Goal: Find contact information: Obtain details needed to contact an individual or organization

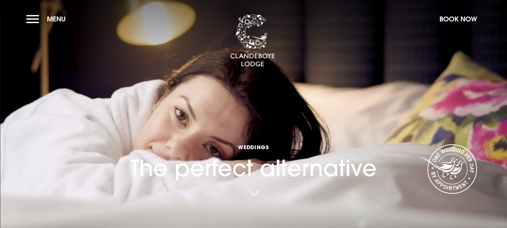
drag, startPoint x: 499, startPoint y: 15, endPoint x: 503, endPoint y: 54, distance: 38.8
click at [503, 54] on section "Weddings The perfect alternative Your browser does not support the video tag." at bounding box center [253, 114] width 507 height 228
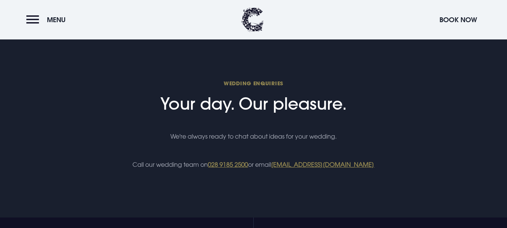
scroll to position [2666, 0]
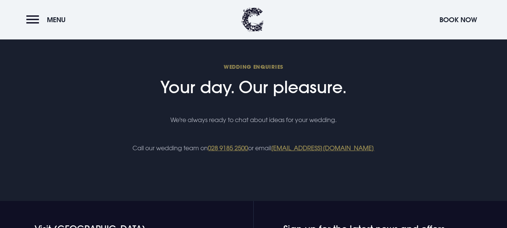
click at [330, 153] on p "Call our wedding team on 028 9185 2500 or email weddings@clandeboyelodge.co.uk" at bounding box center [253, 147] width 357 height 11
click at [328, 148] on link "[EMAIL_ADDRESS][DOMAIN_NAME]" at bounding box center [322, 148] width 103 height 8
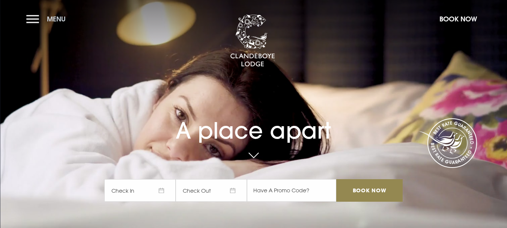
click at [36, 20] on button "Menu" at bounding box center [47, 19] width 43 height 16
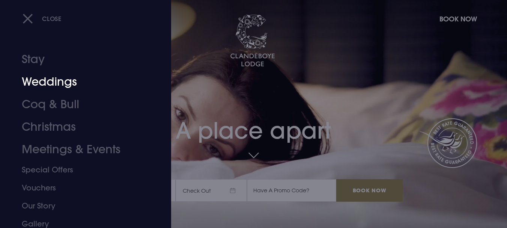
click at [60, 88] on link "Weddings" at bounding box center [81, 82] width 119 height 23
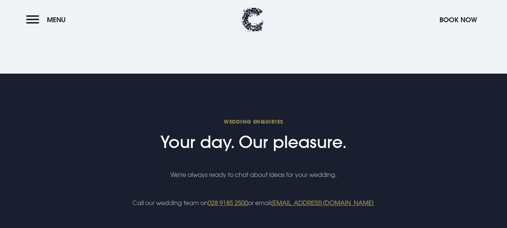
scroll to position [2649, 0]
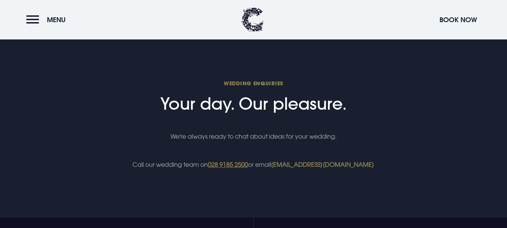
click at [368, 162] on link "[EMAIL_ADDRESS][DOMAIN_NAME]" at bounding box center [322, 165] width 103 height 8
click at [303, 165] on link "[EMAIL_ADDRESS][DOMAIN_NAME]" at bounding box center [322, 165] width 103 height 8
click at [304, 162] on link "[EMAIL_ADDRESS][DOMAIN_NAME]" at bounding box center [322, 165] width 103 height 8
